Goal: Task Accomplishment & Management: Manage account settings

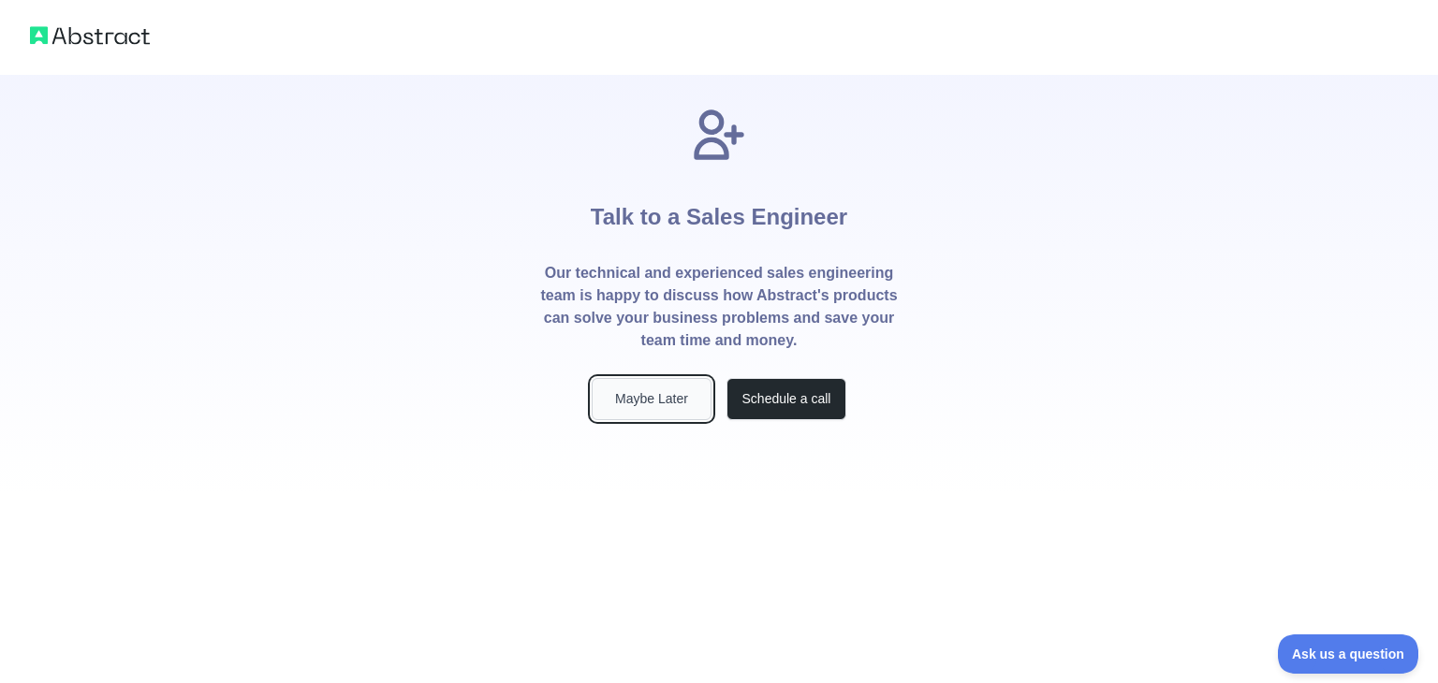
click at [673, 407] on button "Maybe Later" at bounding box center [652, 399] width 120 height 42
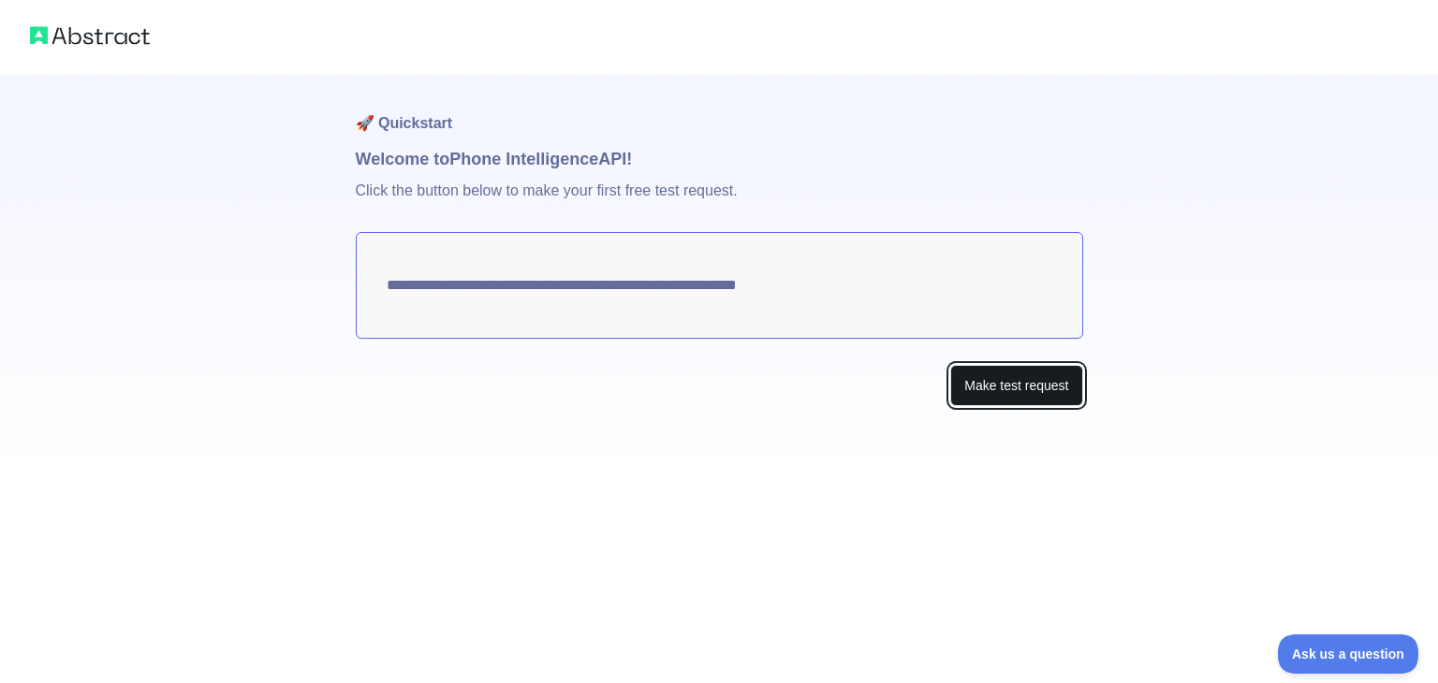
click at [1034, 386] on button "Make test request" at bounding box center [1016, 386] width 132 height 42
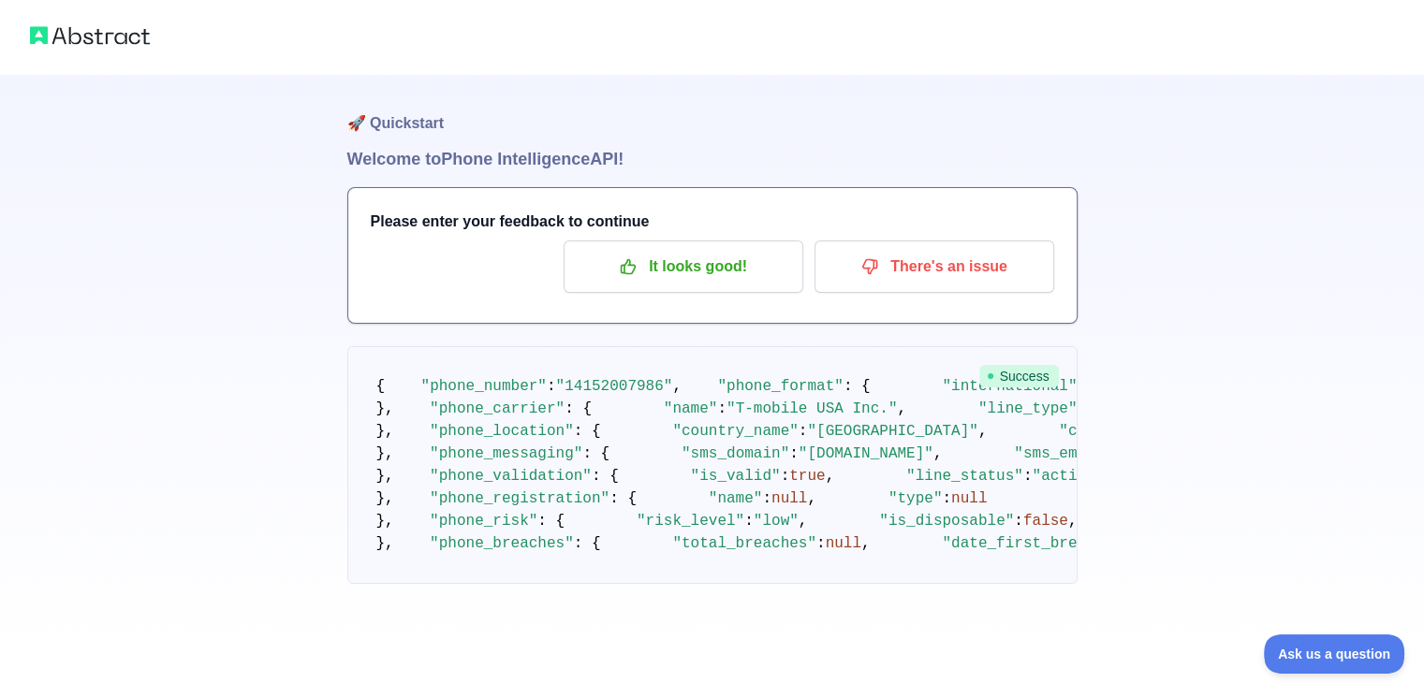
click at [112, 51] on div at bounding box center [712, 37] width 1424 height 75
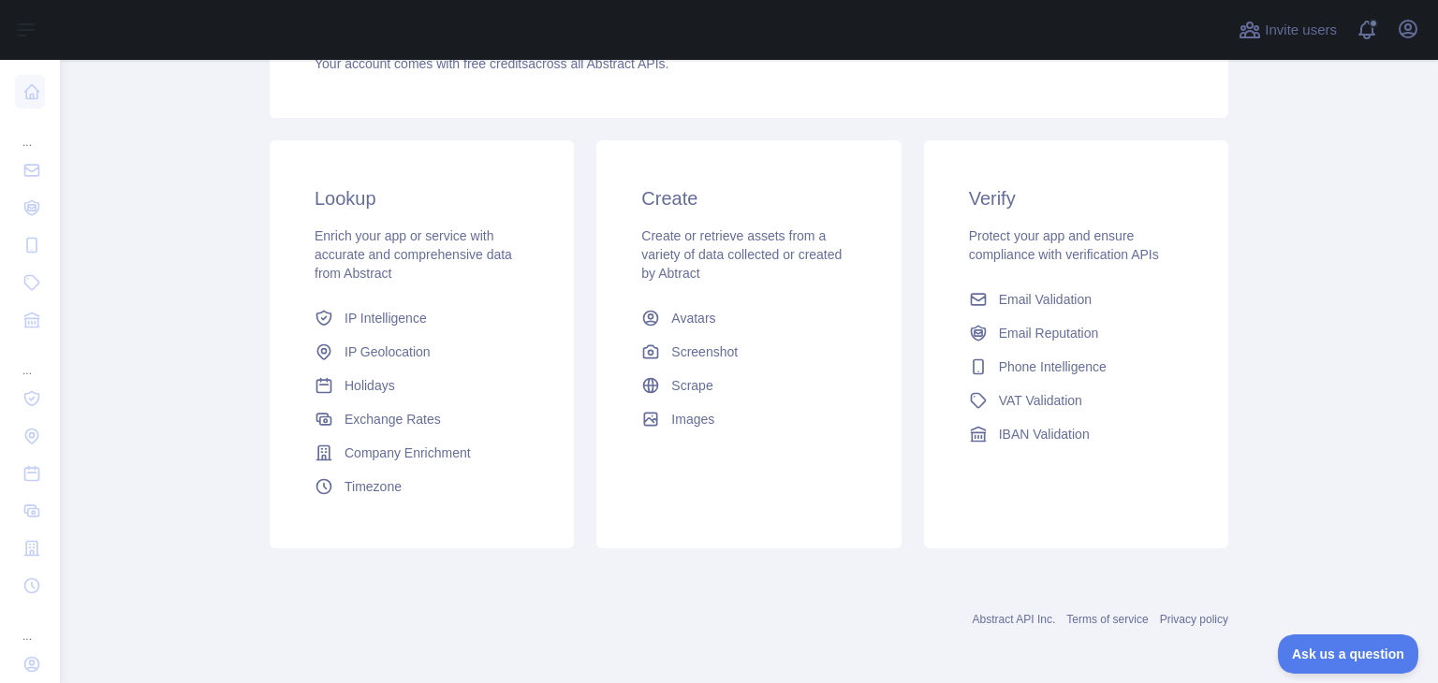
scroll to position [249, 0]
click at [1408, 21] on icon "button" at bounding box center [1408, 29] width 17 height 17
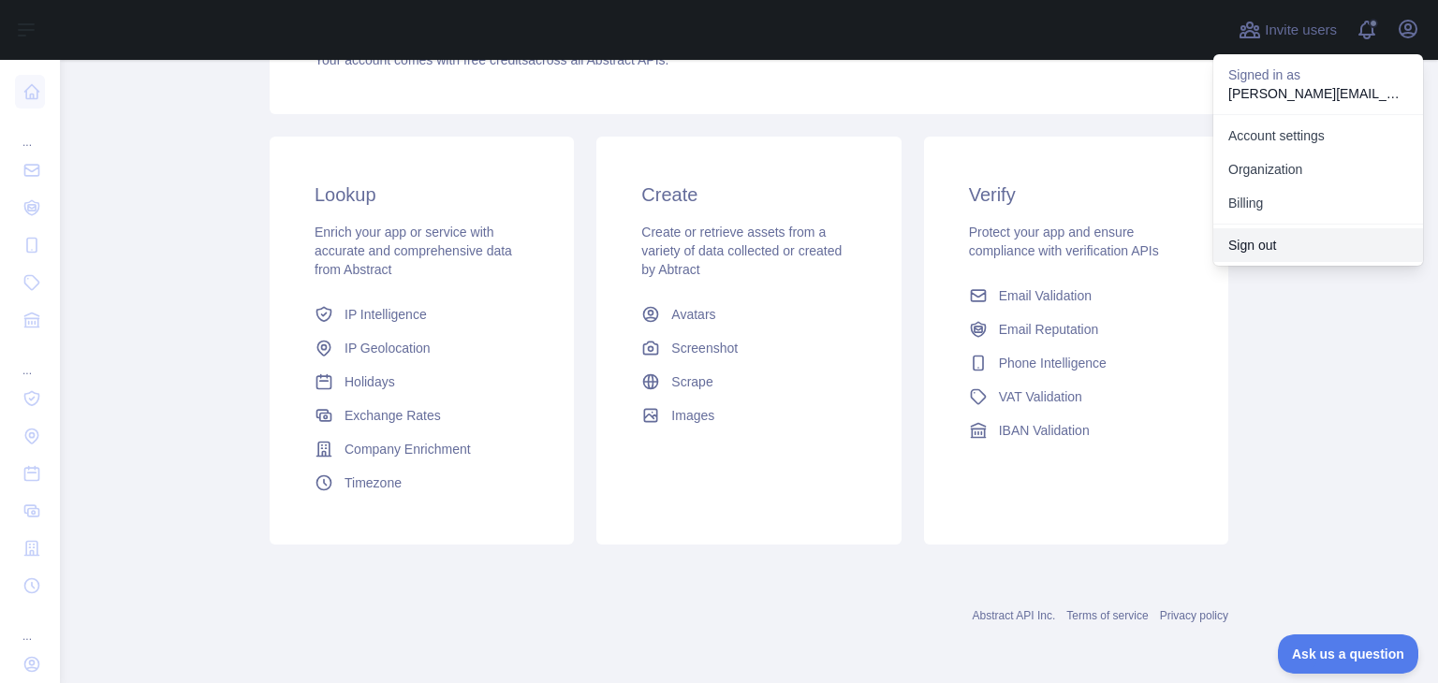
click at [1243, 249] on button "Sign out" at bounding box center [1318, 245] width 210 height 34
